Goal: Navigation & Orientation: Find specific page/section

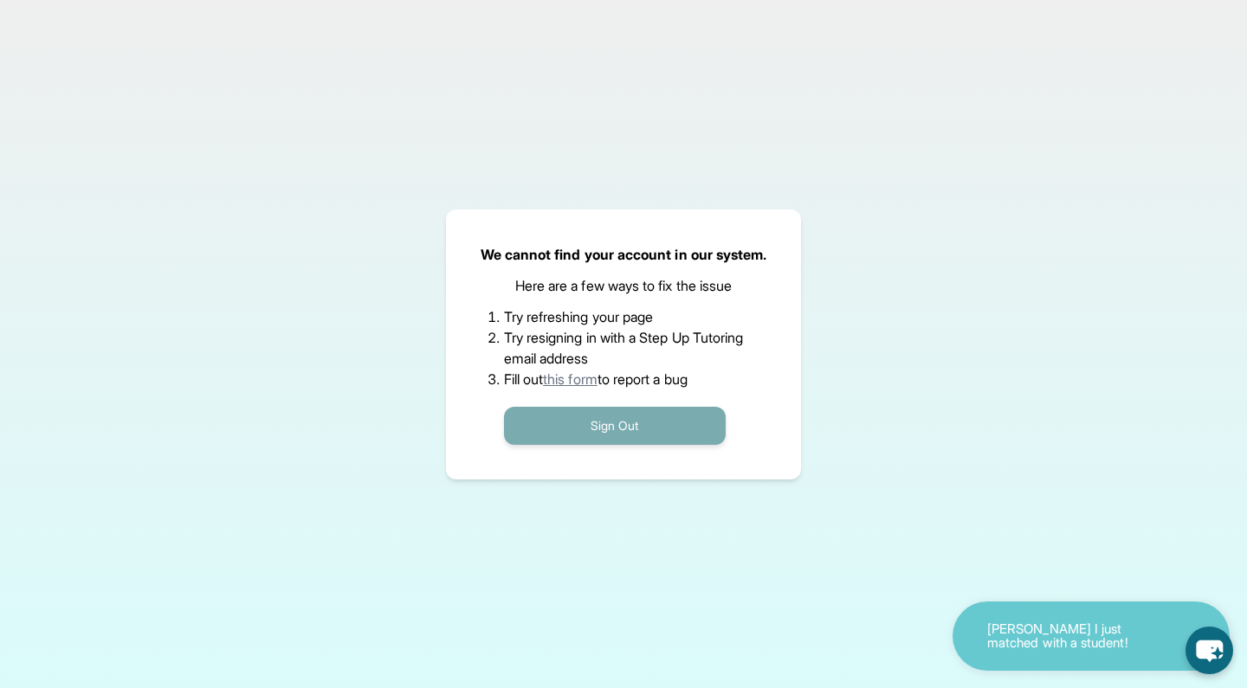
click at [626, 422] on button "Sign Out" at bounding box center [615, 426] width 222 height 38
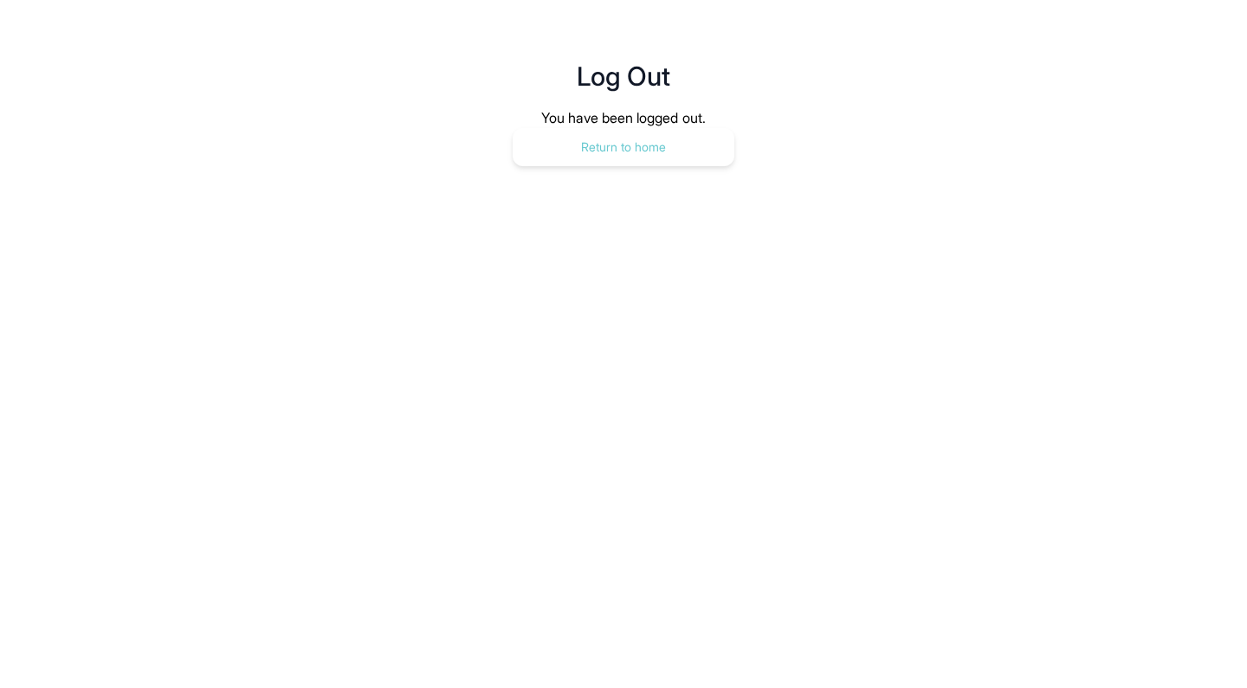
click at [642, 128] on button "Return to home" at bounding box center [624, 147] width 222 height 38
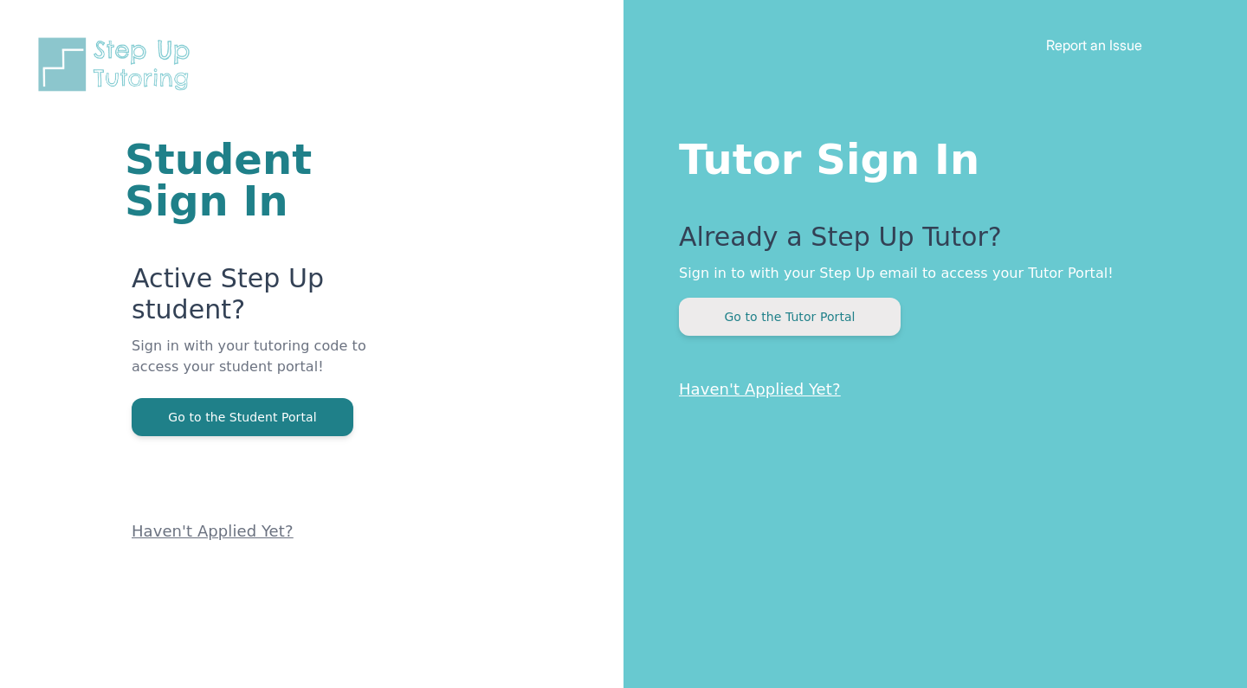
click at [814, 326] on button "Go to the Tutor Portal" at bounding box center [790, 317] width 222 height 38
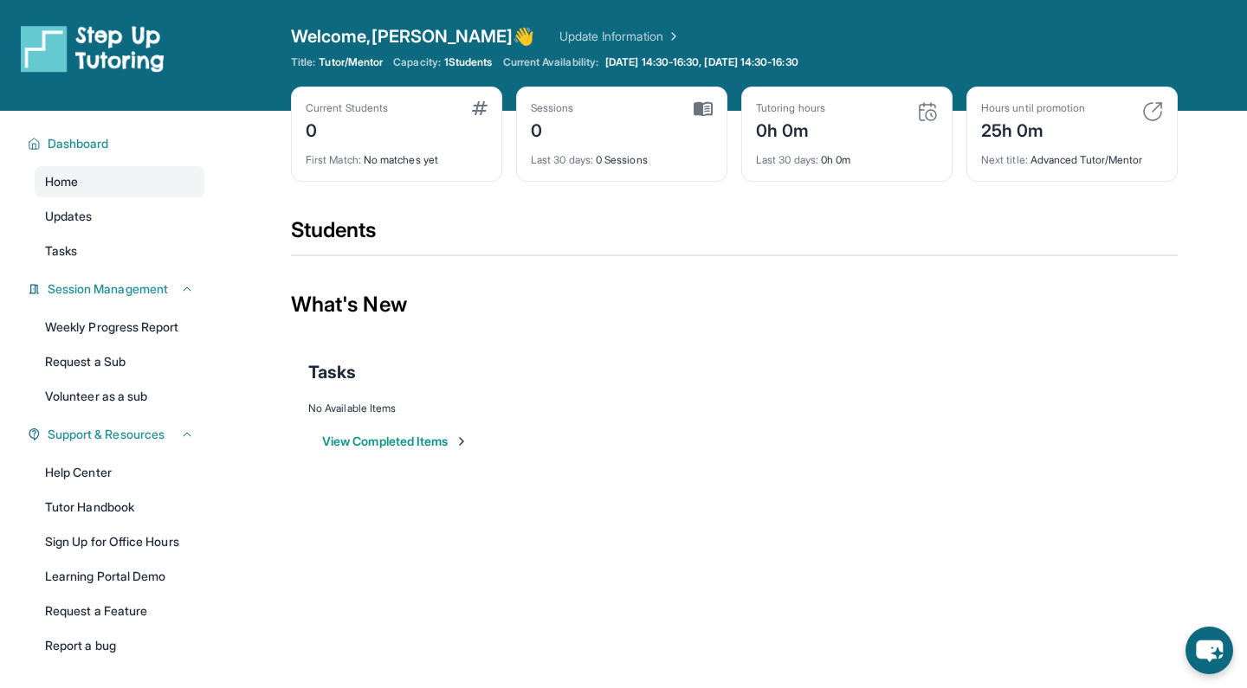
click at [474, 59] on span "1 Students" at bounding box center [468, 62] width 48 height 14
click at [118, 177] on link "Home" at bounding box center [120, 181] width 170 height 31
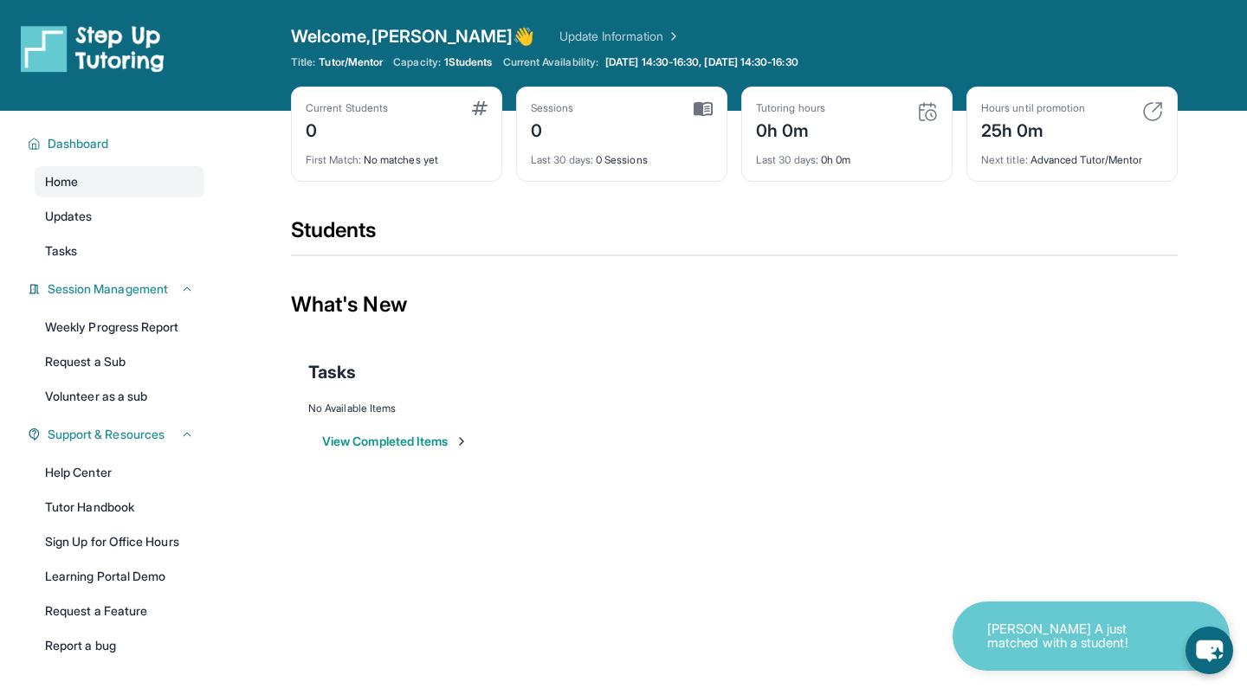
click at [566, 35] on link "Update Information" at bounding box center [619, 36] width 121 height 17
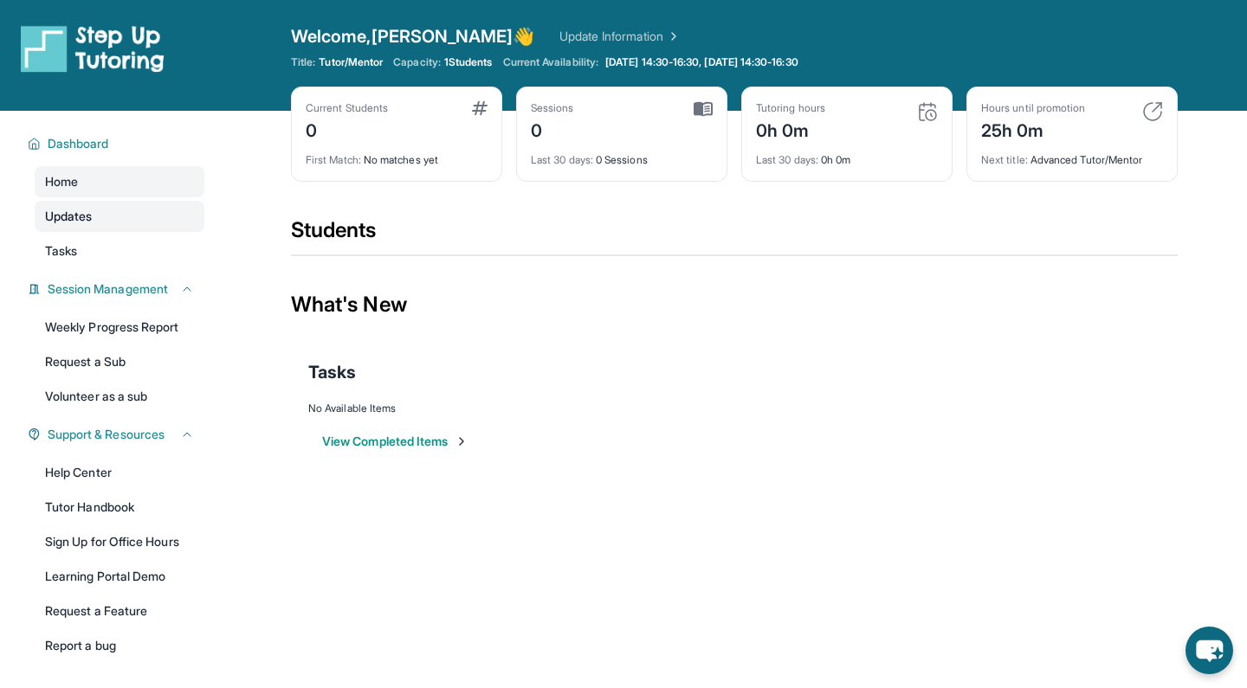
click at [107, 223] on link "Updates" at bounding box center [120, 216] width 170 height 31
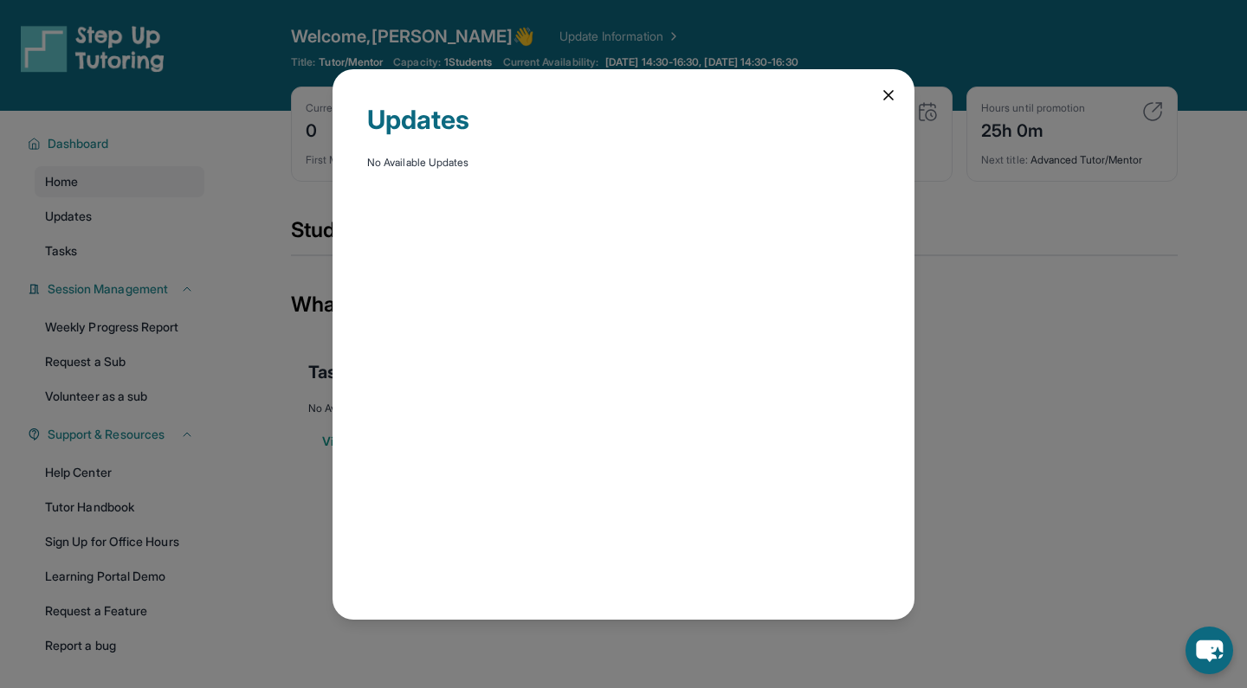
click at [887, 93] on icon at bounding box center [888, 95] width 17 height 17
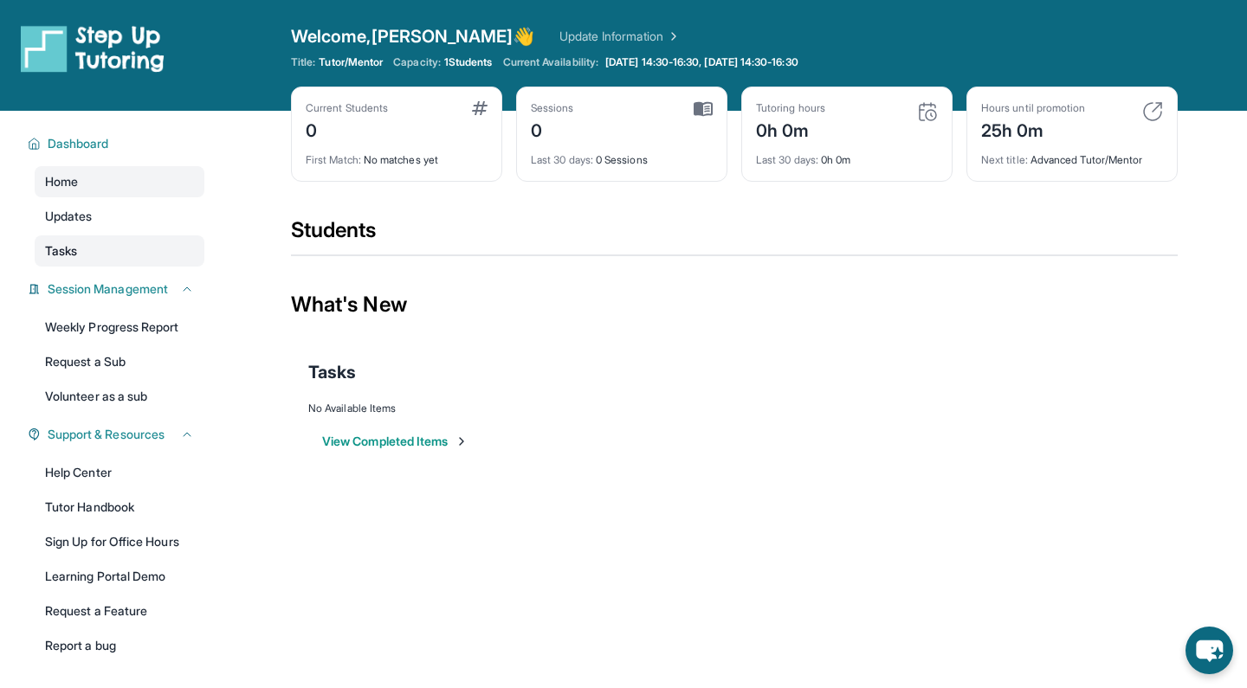
click at [130, 248] on link "Tasks" at bounding box center [120, 251] width 170 height 31
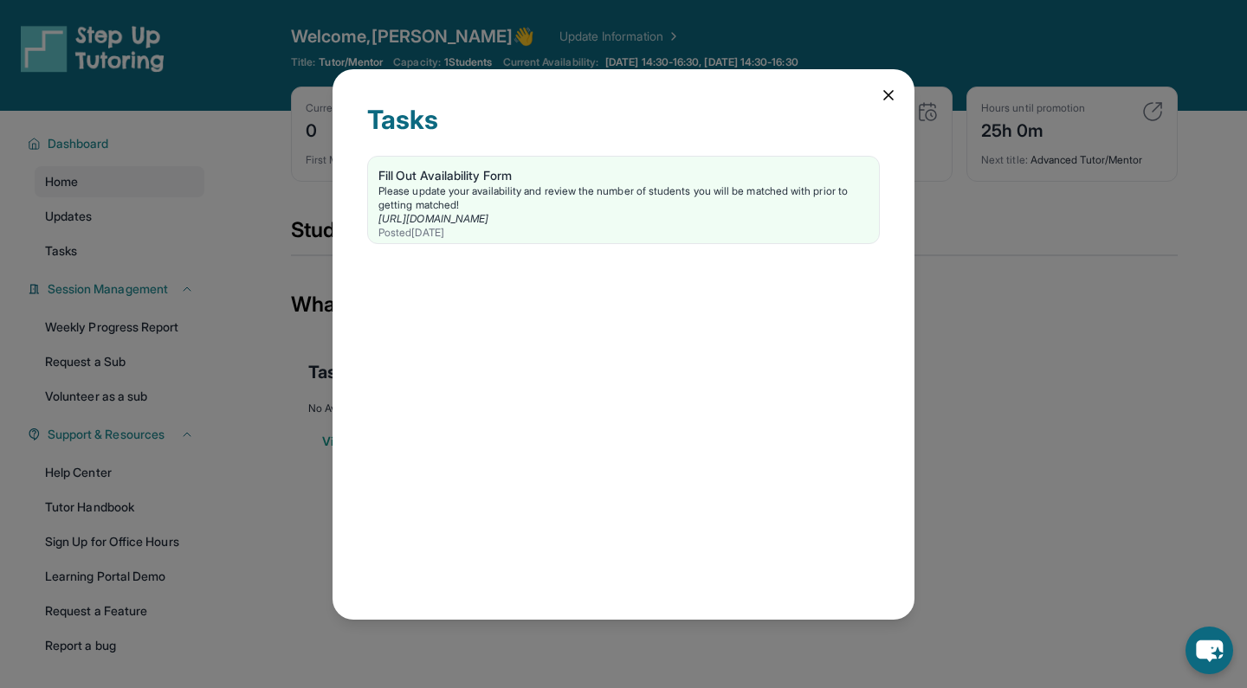
click at [888, 92] on icon at bounding box center [888, 95] width 17 height 17
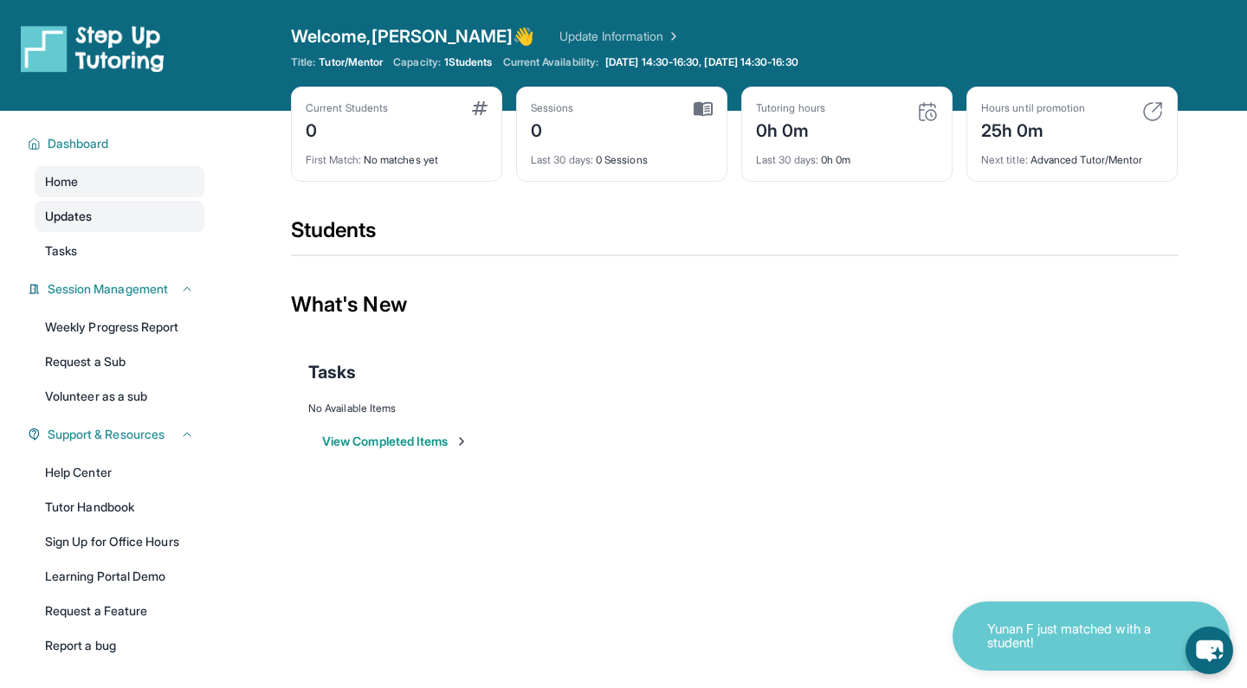
click at [88, 218] on span "Updates" at bounding box center [69, 216] width 48 height 17
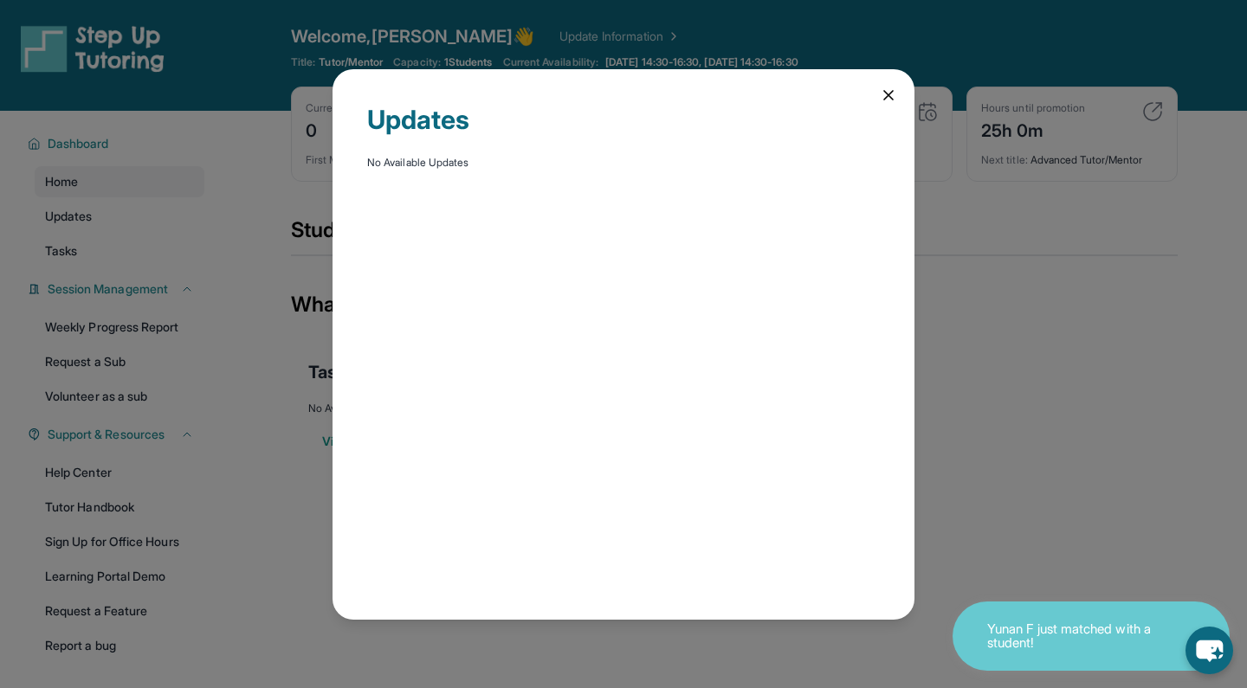
click at [91, 246] on div "Updates No Available Updates" at bounding box center [623, 344] width 1247 height 688
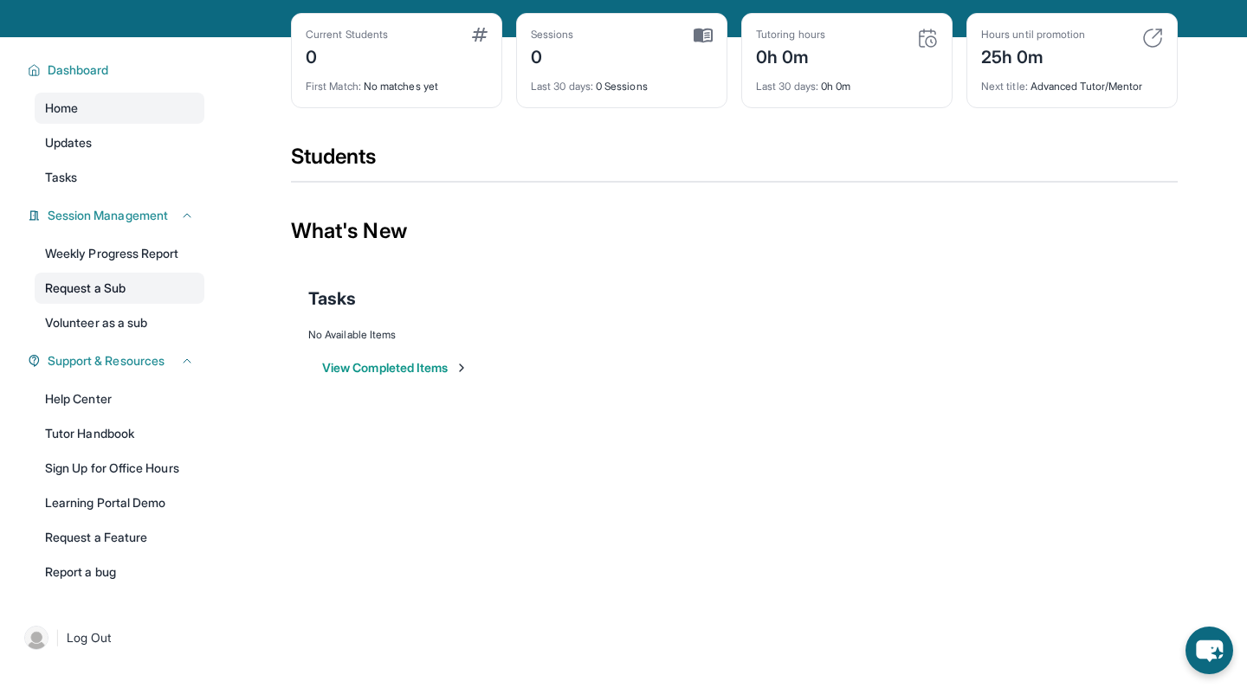
scroll to position [74, 0]
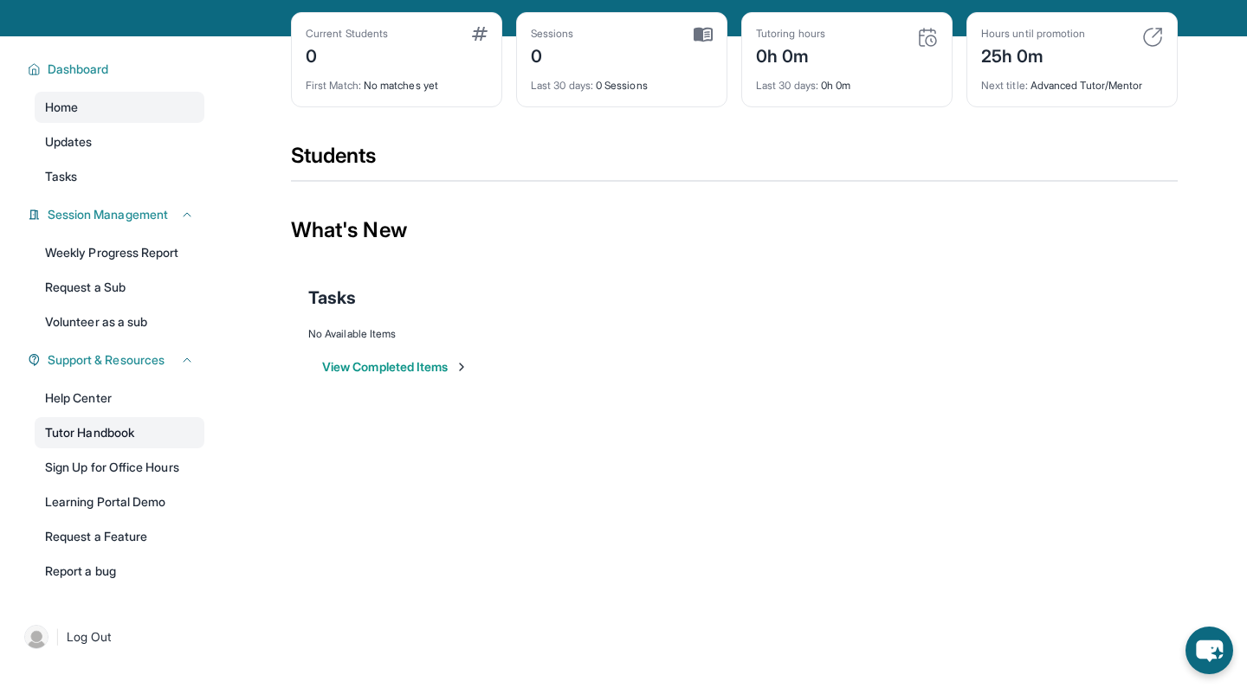
click at [152, 435] on link "Tutor Handbook" at bounding box center [120, 432] width 170 height 31
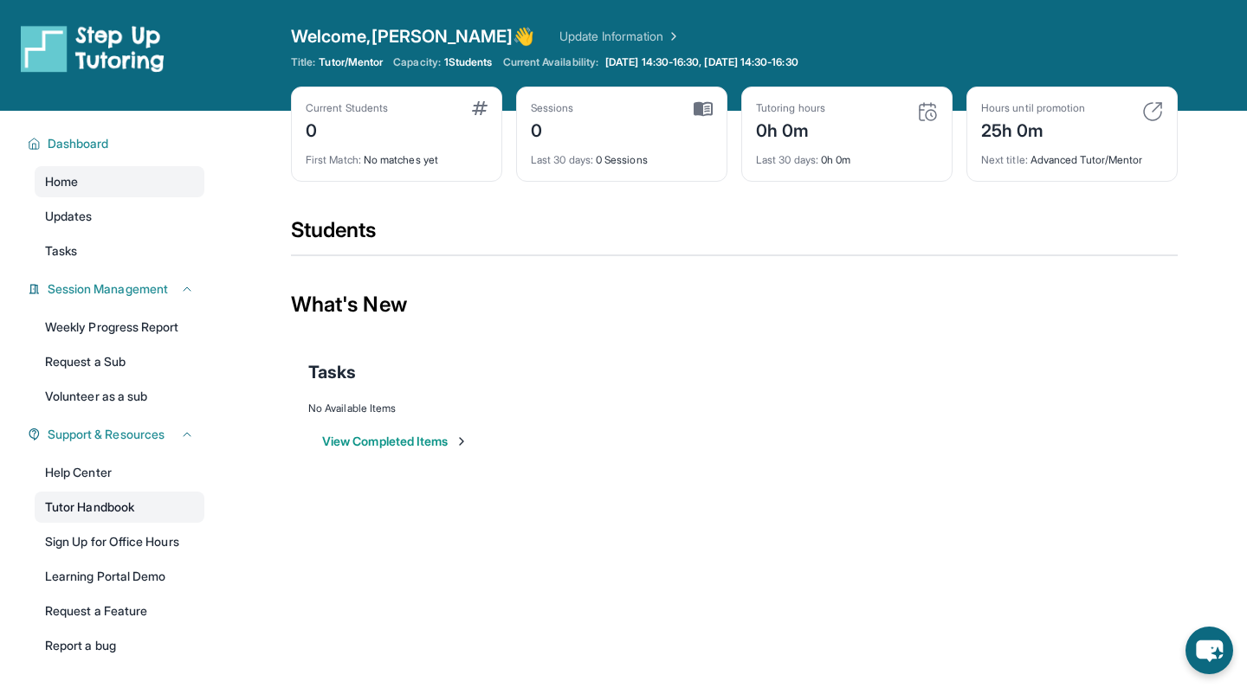
scroll to position [0, 0]
click at [59, 55] on img at bounding box center [93, 48] width 144 height 48
click at [82, 144] on span "Dashboard" at bounding box center [78, 143] width 61 height 17
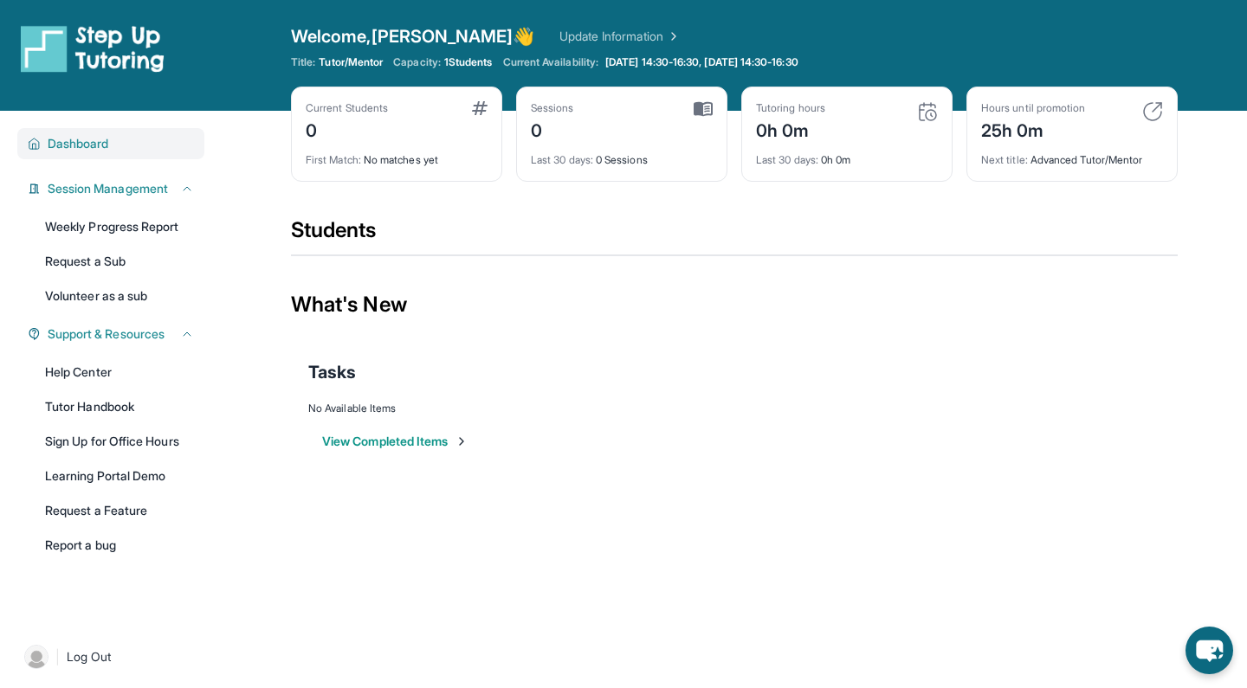
click at [82, 143] on span "Dashboard" at bounding box center [78, 143] width 61 height 17
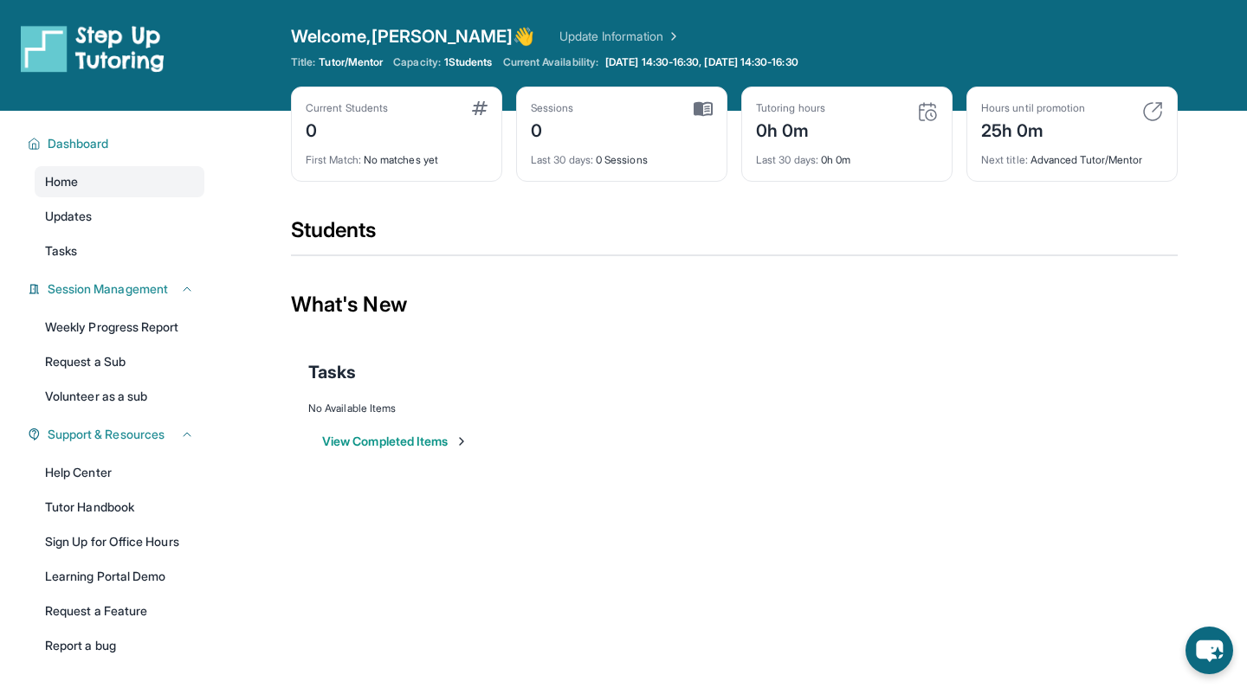
click at [347, 242] on div "Students" at bounding box center [734, 235] width 887 height 38
click at [565, 139] on div "0" at bounding box center [552, 129] width 43 height 28
click at [432, 138] on div "Current Students 0" at bounding box center [397, 122] width 182 height 42
click at [478, 61] on span "1 Students" at bounding box center [468, 62] width 48 height 14
click at [787, 134] on div "0h 0m" at bounding box center [790, 129] width 69 height 28
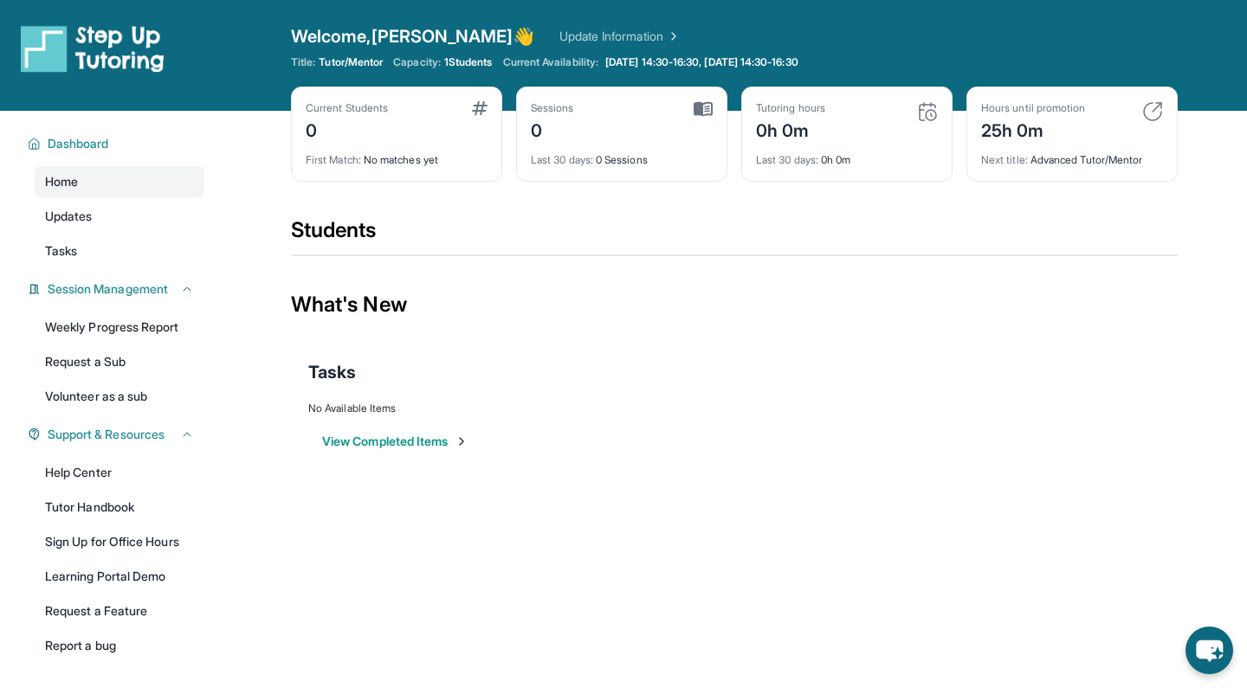
click at [1068, 124] on div "25h 0m" at bounding box center [1033, 129] width 104 height 28
click at [113, 225] on link "Updates" at bounding box center [120, 216] width 170 height 31
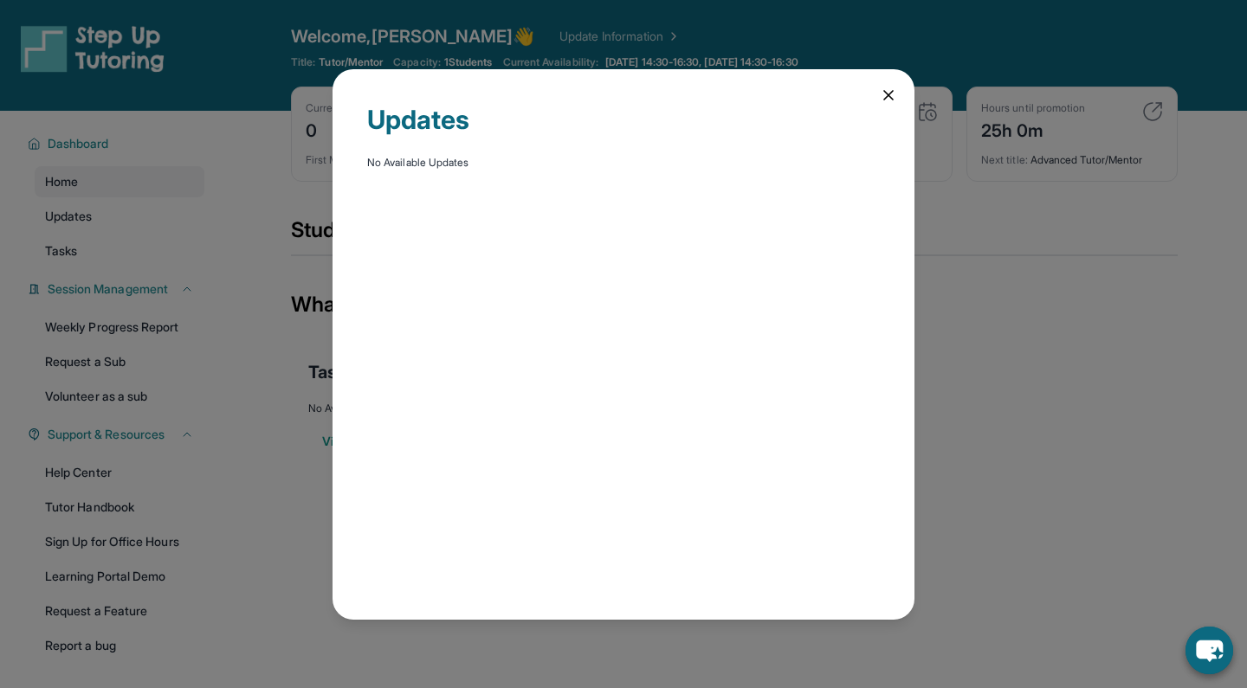
click at [255, 121] on div "Updates No Available Updates" at bounding box center [623, 344] width 1247 height 688
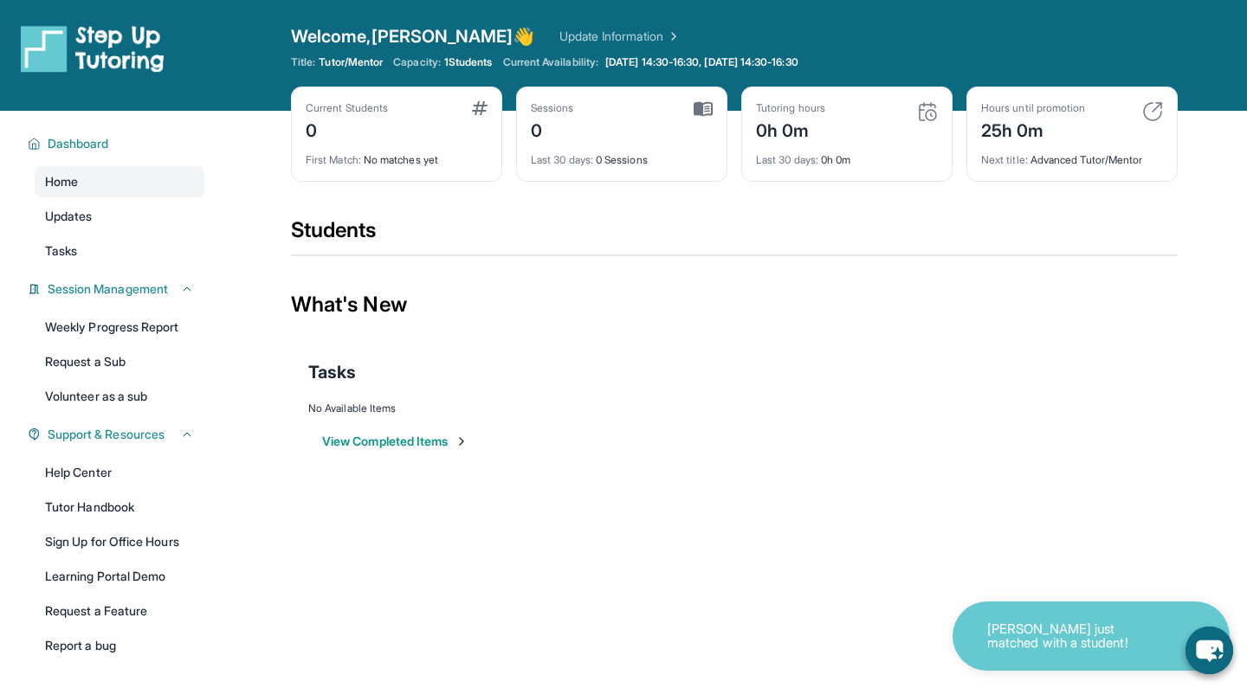
click at [174, 45] on link at bounding box center [125, 48] width 208 height 48
click at [138, 42] on img at bounding box center [93, 48] width 144 height 48
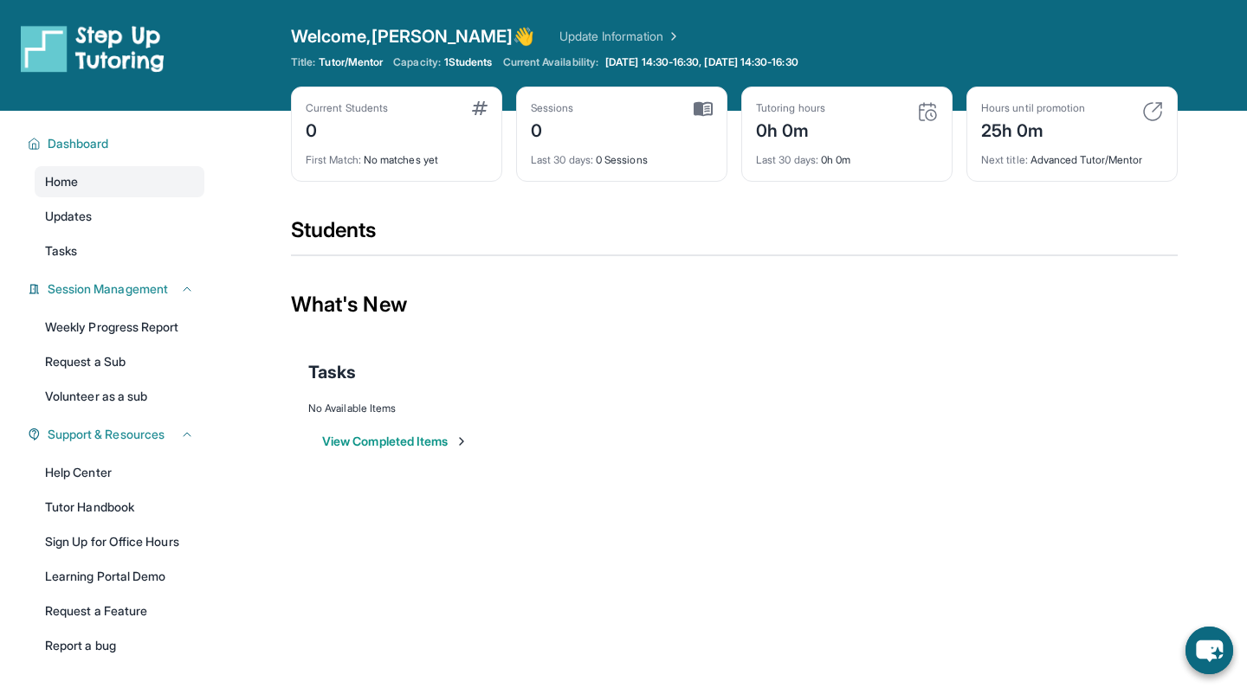
click at [367, 121] on div "0" at bounding box center [347, 129] width 82 height 28
click at [310, 132] on div "0" at bounding box center [347, 129] width 82 height 28
click at [482, 104] on img at bounding box center [480, 108] width 16 height 14
